Goal: Transaction & Acquisition: Purchase product/service

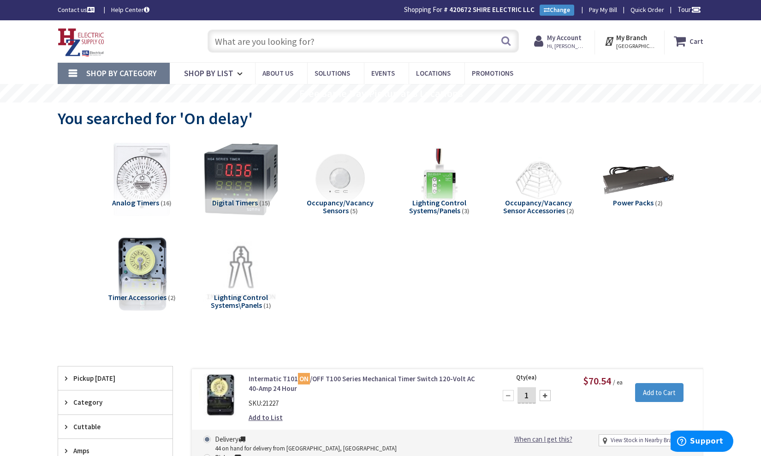
click at [263, 42] on input "text" at bounding box center [363, 41] width 311 height 23
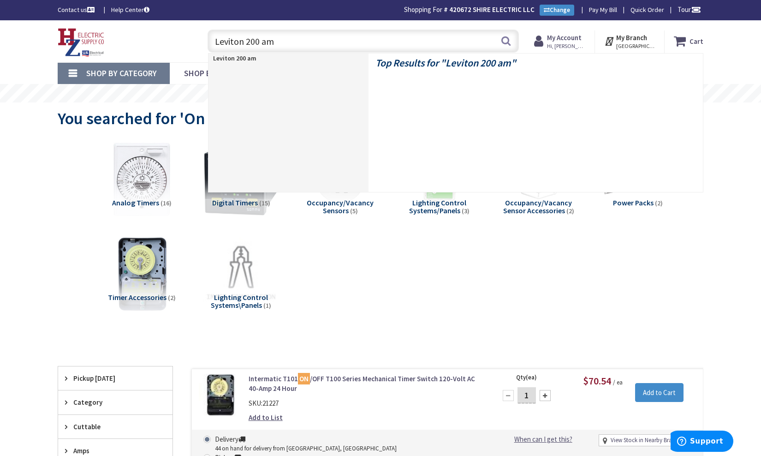
type input "Leviton 200 amp"
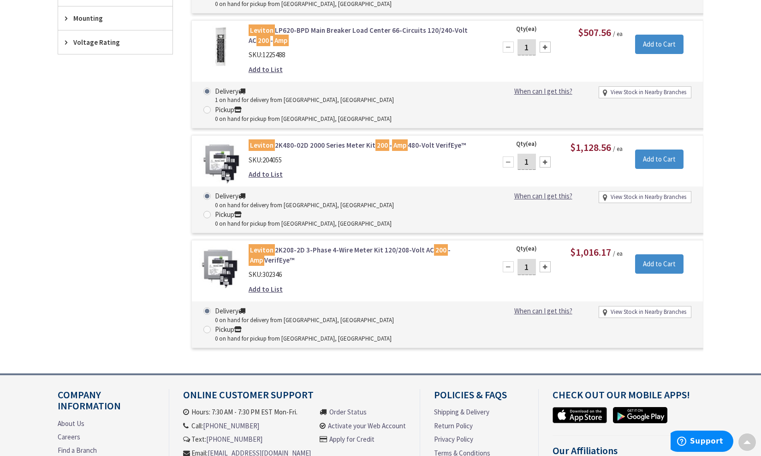
type input "The Common, [STREET_ADDRESS]"
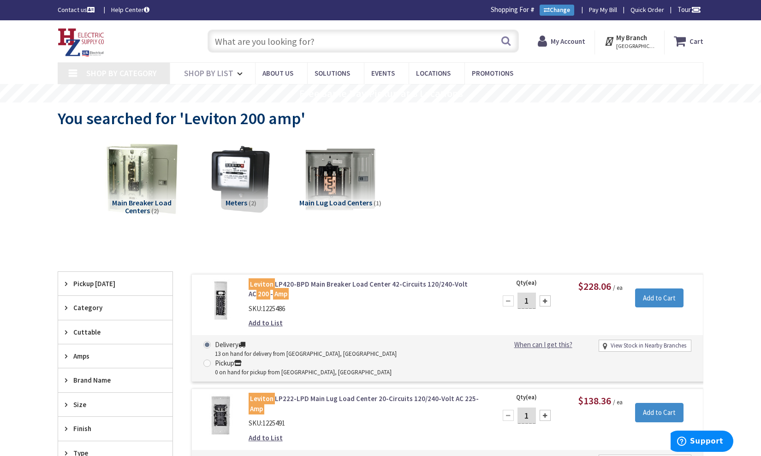
click at [257, 41] on input "text" at bounding box center [363, 41] width 311 height 23
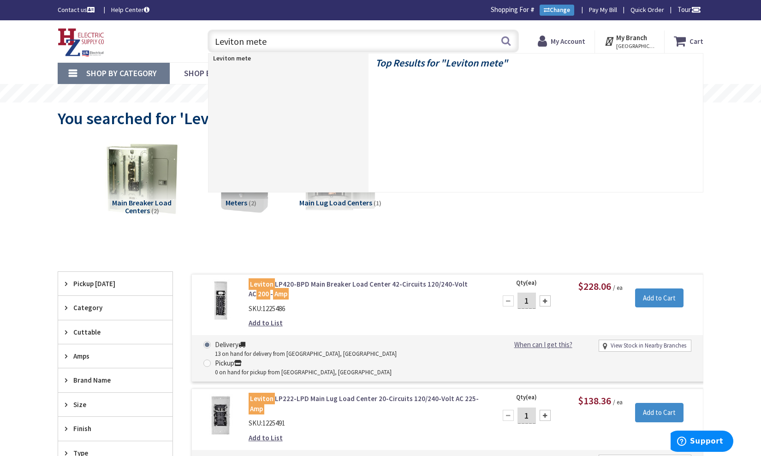
type input "Leviton meter"
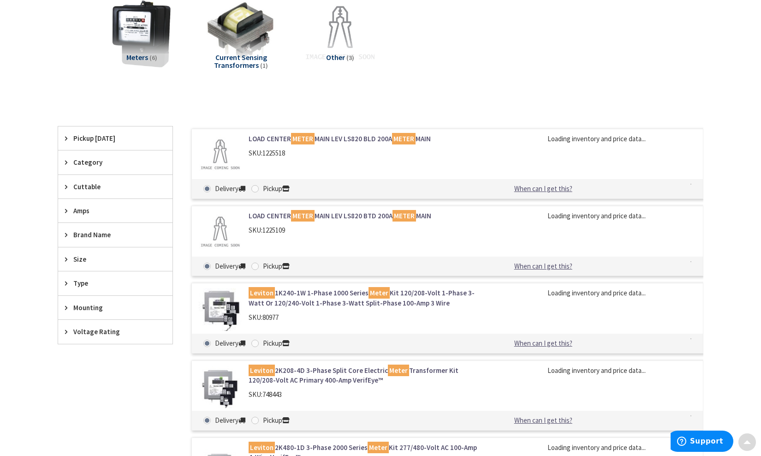
scroll to position [145, 0]
click at [358, 142] on link "LOAD CENTER METER MAIN LEV LS820 BLD 200A METER MAIN" at bounding box center [366, 139] width 235 height 10
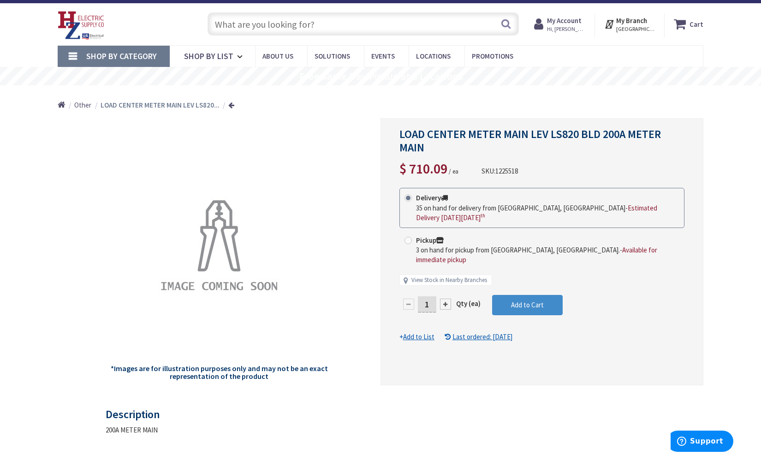
scroll to position [30, 0]
